Goal: Transaction & Acquisition: Purchase product/service

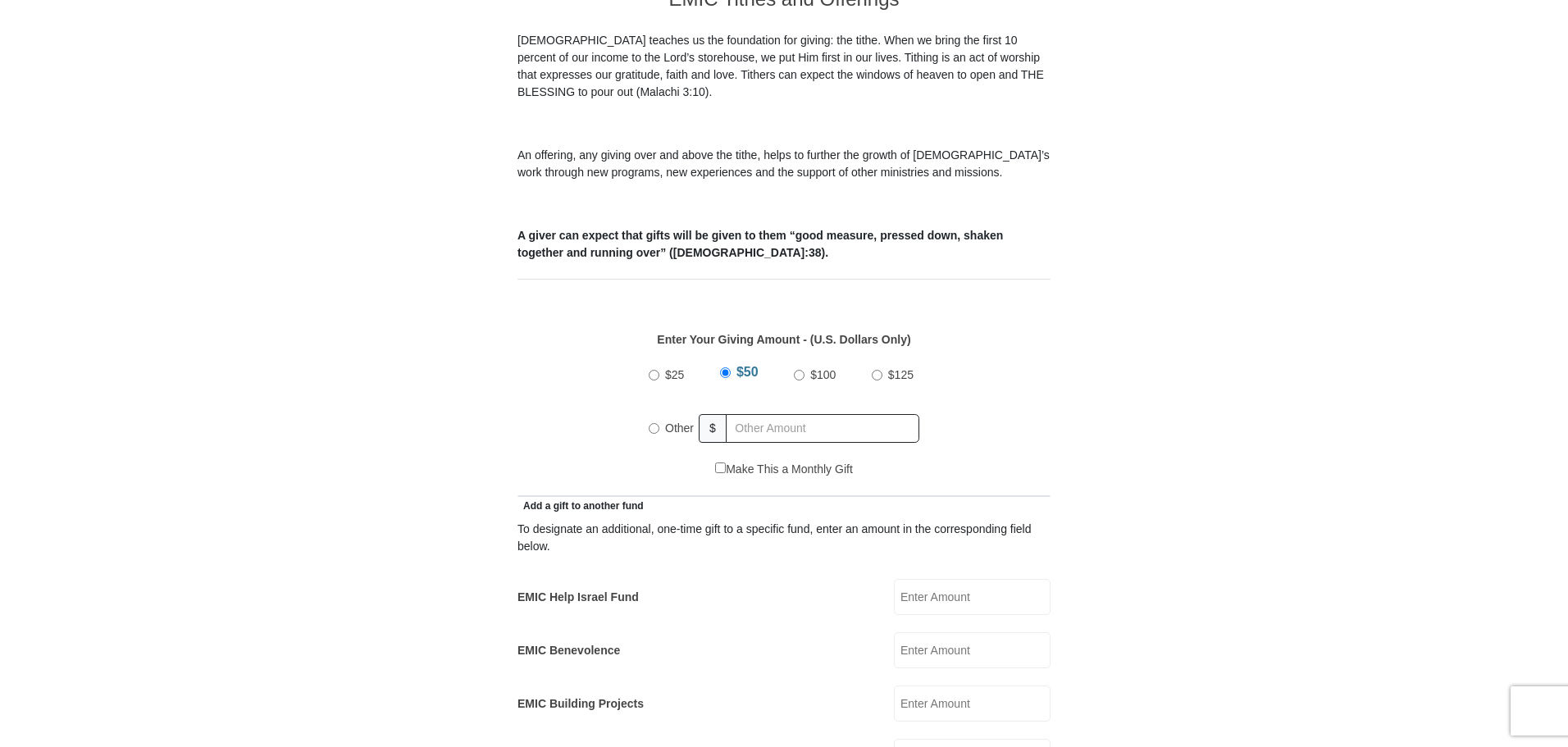
scroll to position [490, 0]
click at [655, 422] on input "Other" at bounding box center [654, 427] width 11 height 11
radio input "true"
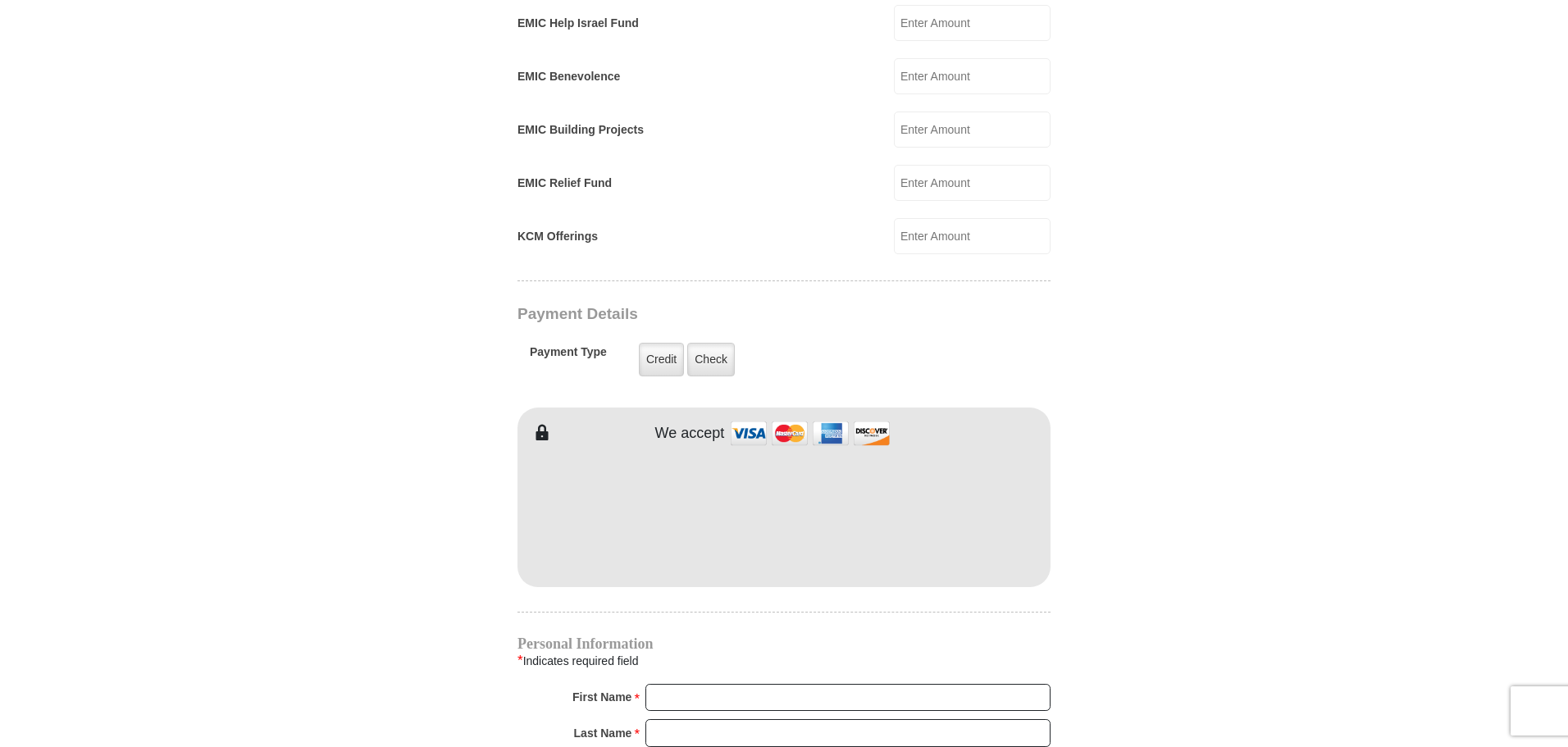
scroll to position [1065, 0]
type input "104.00"
type input "Dent"
type input "[PERSON_NAME]"
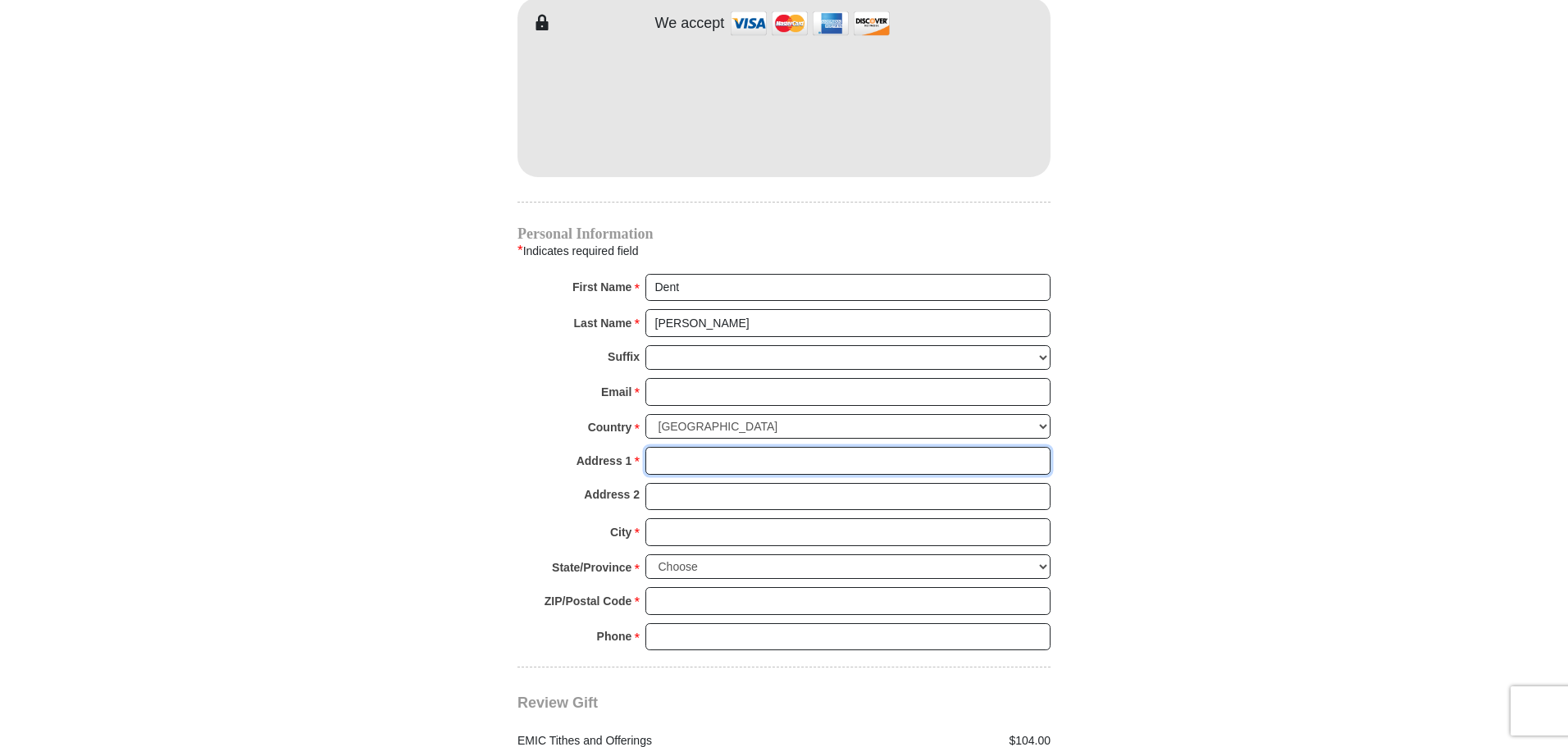
click at [661, 447] on input "Address 1 *" at bounding box center [847, 461] width 405 height 28
type input "P O Box 1374"
type input "[GEOGRAPHIC_DATA]"
select select "[GEOGRAPHIC_DATA]"
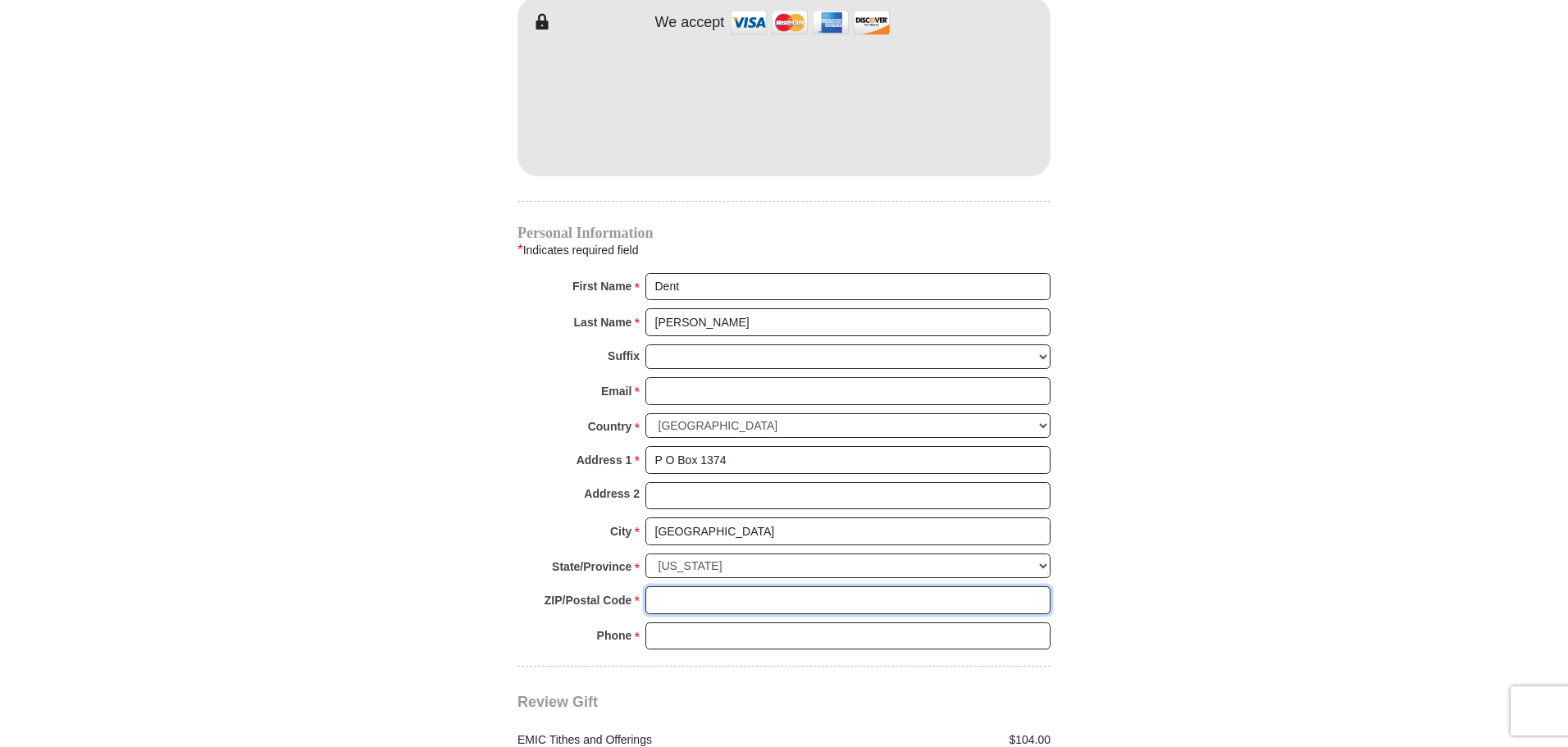
type input "4"
type input "76082"
type input "307-359-1128"
click at [679, 377] on input "Email *" at bounding box center [847, 391] width 405 height 28
type input "denttimberman@gmail.com"
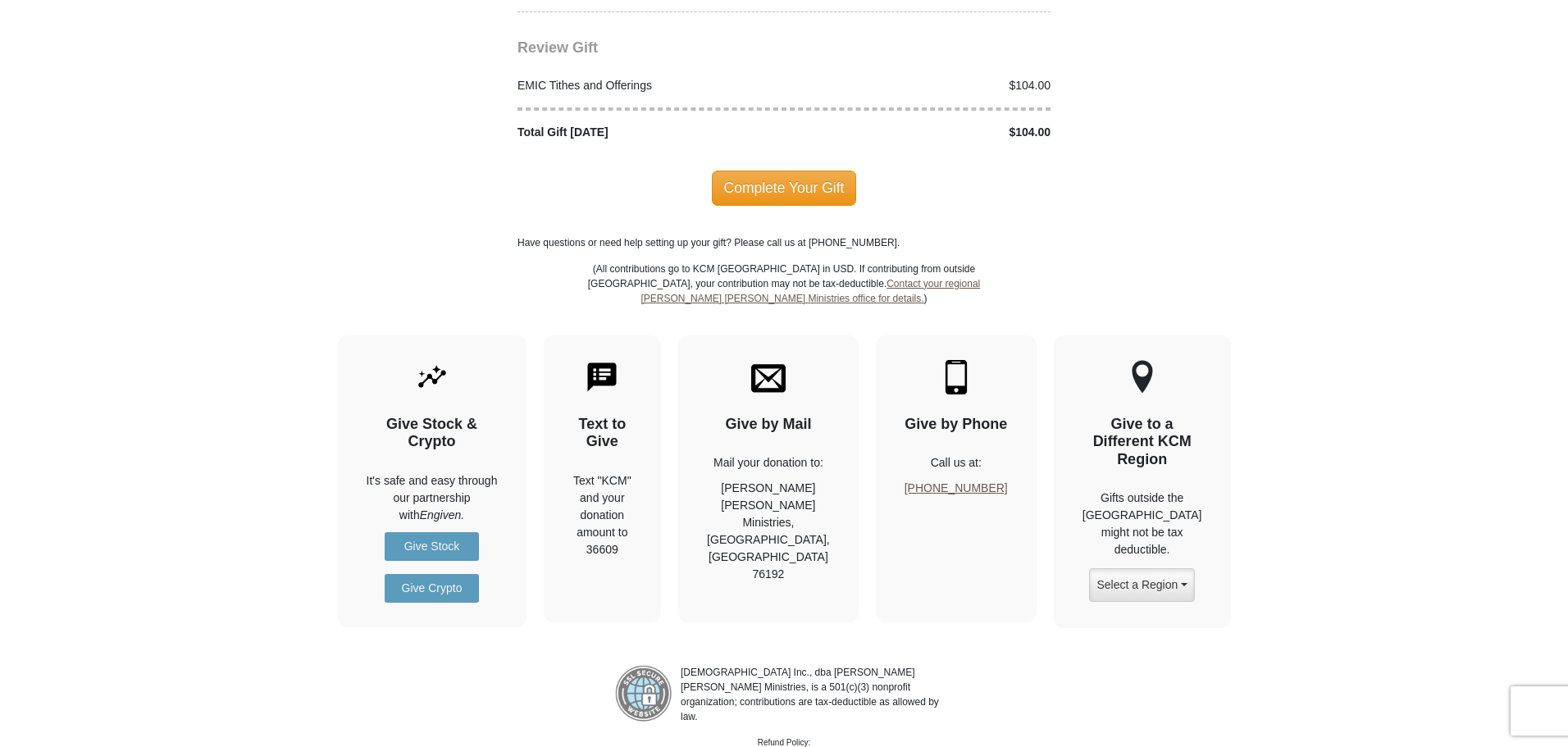
scroll to position [2131, 0]
drag, startPoint x: 799, startPoint y: 163, endPoint x: 730, endPoint y: 249, distance: 110.3
click at [795, 169] on span "Complete Your Gift" at bounding box center [785, 186] width 146 height 34
